Goal: Task Accomplishment & Management: Complete application form

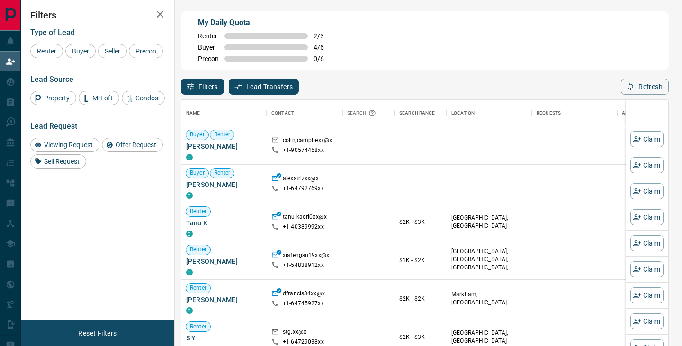
scroll to position [261, 487]
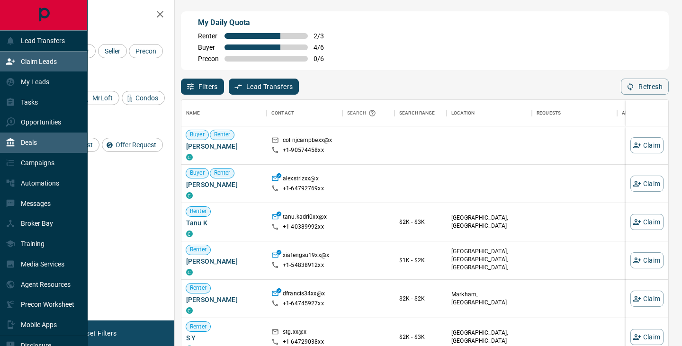
click at [33, 146] on p "Deals" at bounding box center [29, 143] width 16 height 8
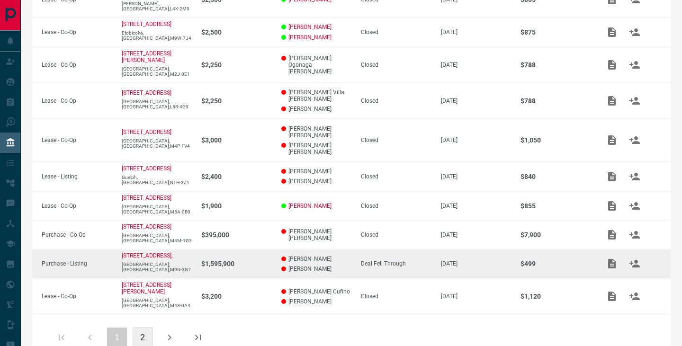
scroll to position [224, 0]
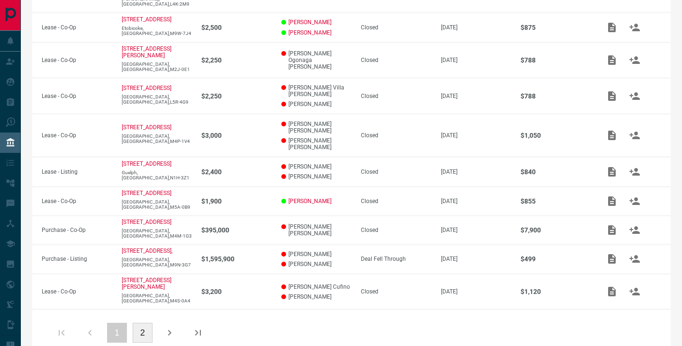
click at [173, 327] on icon "button" at bounding box center [169, 332] width 11 height 11
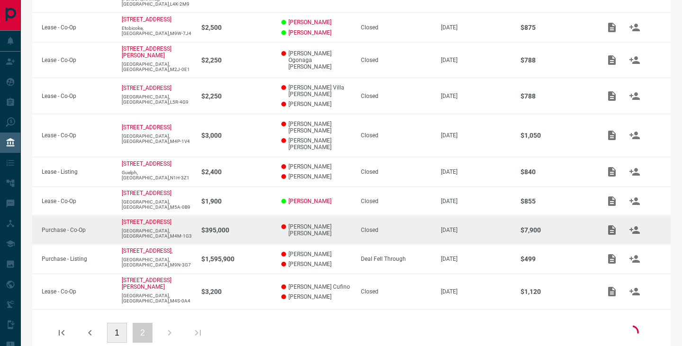
scroll to position [87, 0]
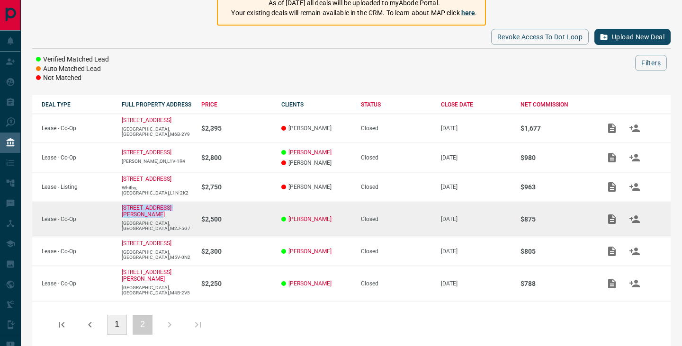
drag, startPoint x: 159, startPoint y: 218, endPoint x: 120, endPoint y: 209, distance: 40.3
click at [120, 209] on td "[STREET_ADDRESS][PERSON_NAME]" at bounding box center [152, 218] width 80 height 35
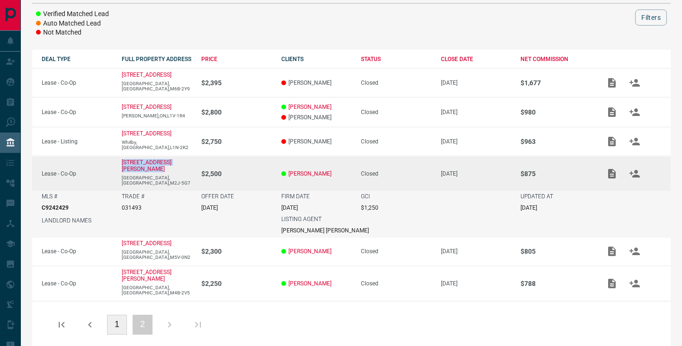
copy p "[STREET_ADDRESS][PERSON_NAME]"
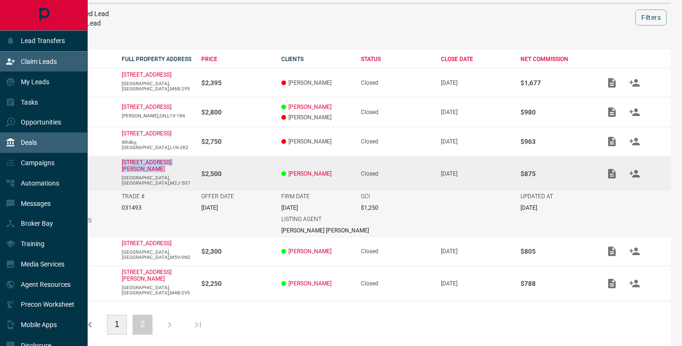
click at [9, 55] on div "Claim Leads" at bounding box center [31, 62] width 51 height 16
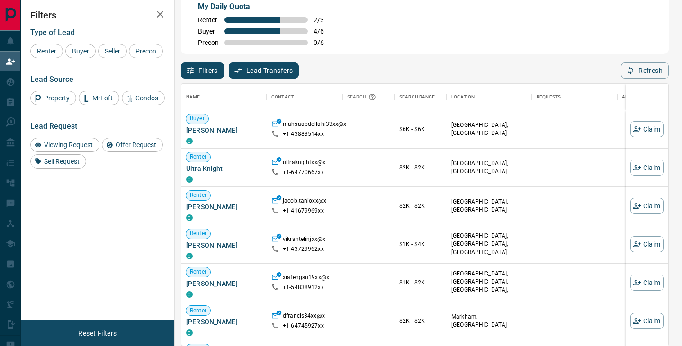
scroll to position [261, 487]
click at [646, 131] on button "Claim" at bounding box center [646, 129] width 33 height 16
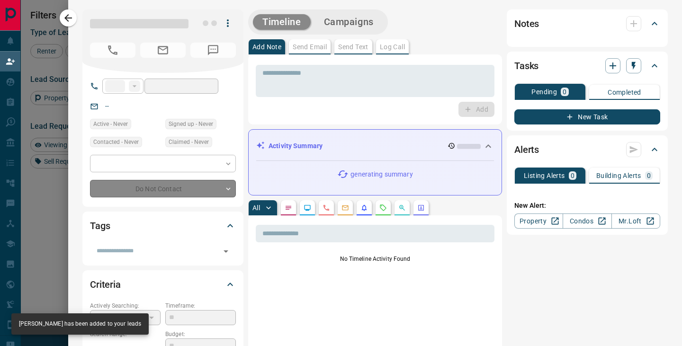
type input "**"
type input "**********"
type input "**"
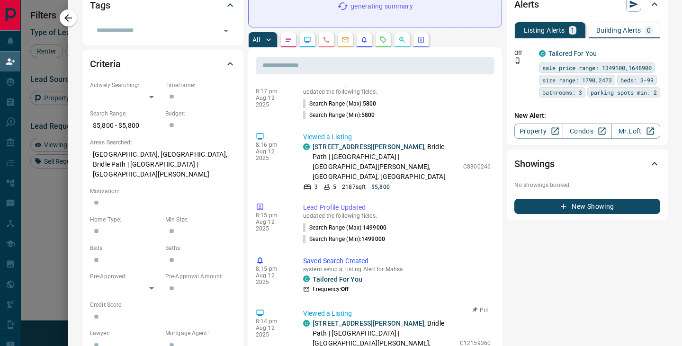
scroll to position [0, 0]
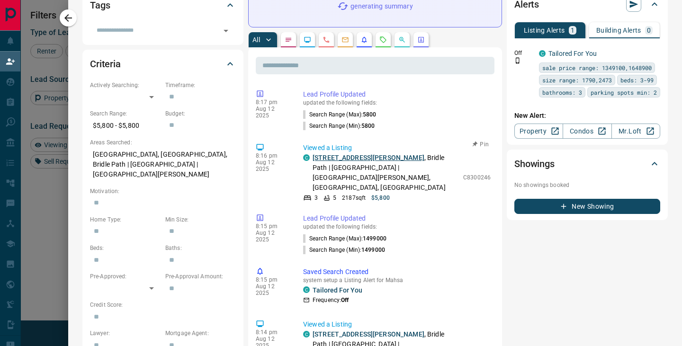
click at [369, 155] on link "[STREET_ADDRESS][PERSON_NAME]" at bounding box center [368, 158] width 112 height 8
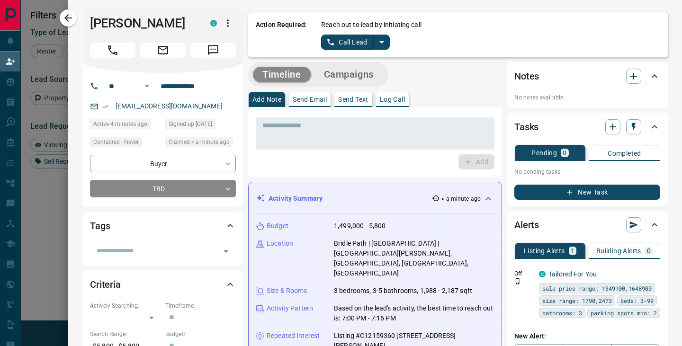
click at [378, 46] on icon "split button" at bounding box center [381, 41] width 11 height 11
click at [360, 70] on li "Log Manual Call" at bounding box center [355, 75] width 58 height 14
click at [360, 38] on button "Log Manual Call" at bounding box center [352, 42] width 62 height 15
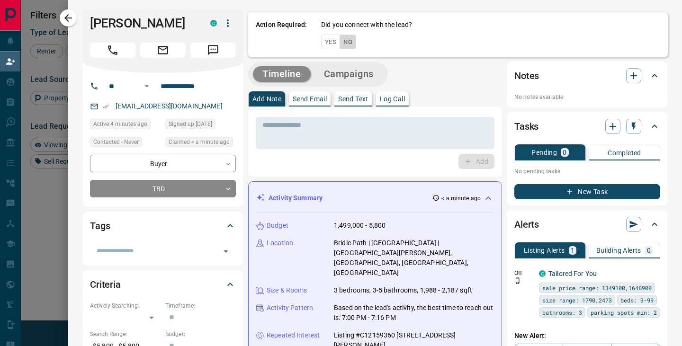
click at [352, 41] on button "No" at bounding box center [347, 42] width 17 height 15
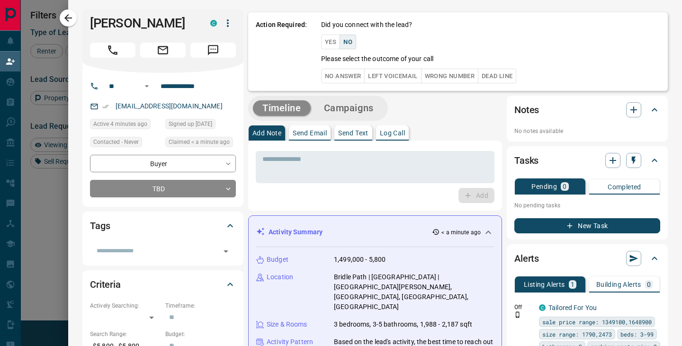
click at [342, 77] on button "No Answer" at bounding box center [343, 76] width 44 height 15
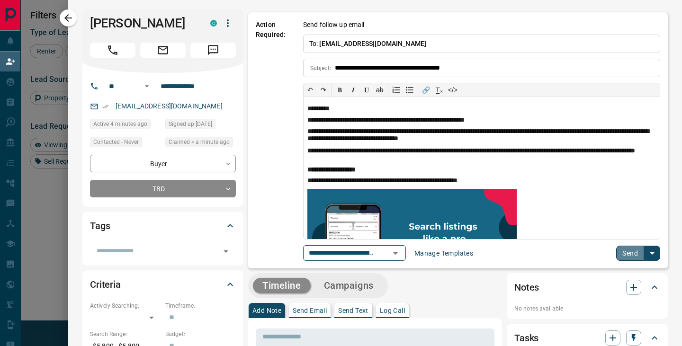
click at [627, 257] on button "Send" at bounding box center [630, 253] width 28 height 15
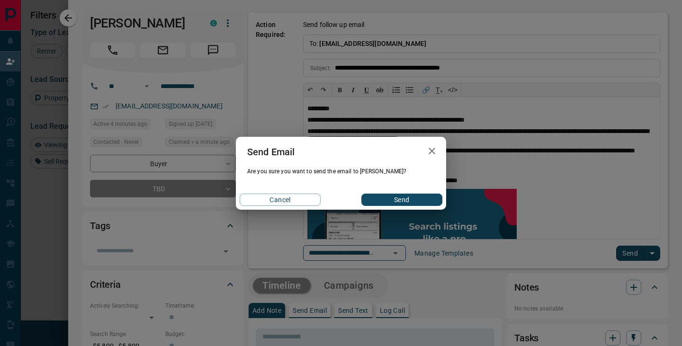
click at [387, 198] on button "Send" at bounding box center [401, 200] width 81 height 12
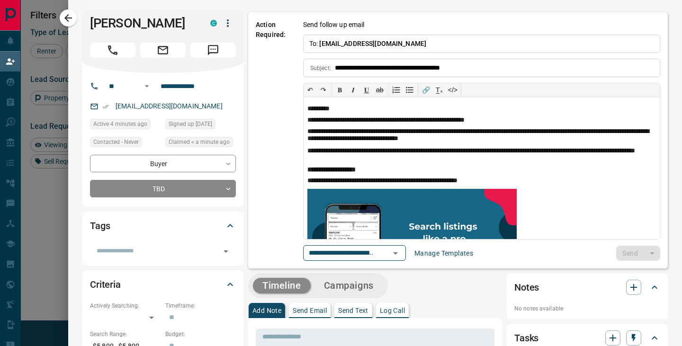
click at [73, 12] on button "button" at bounding box center [68, 17] width 17 height 17
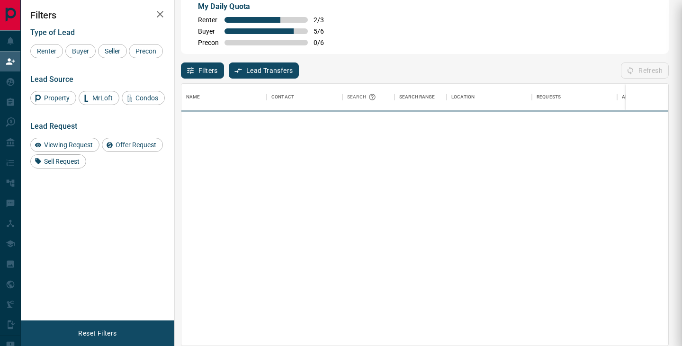
scroll to position [261, 487]
